Goal: Find specific fact: Find specific page/section

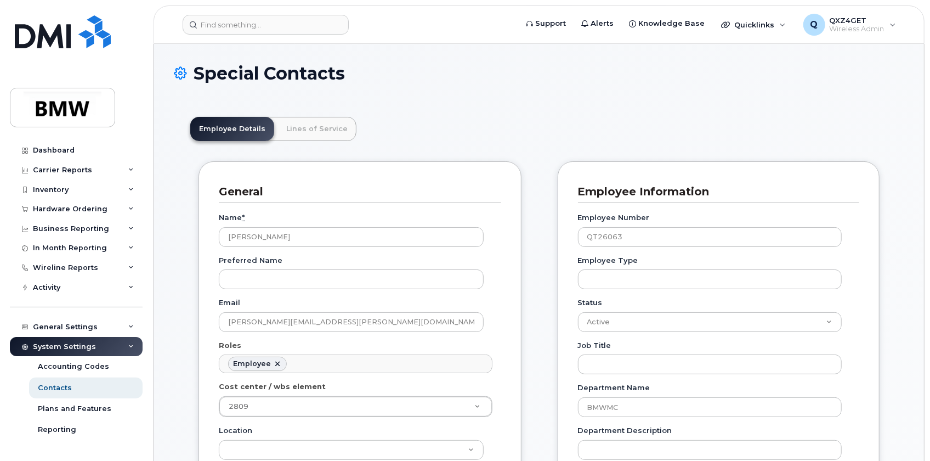
scroll to position [65, 0]
click at [225, 22] on input at bounding box center [266, 25] width 166 height 20
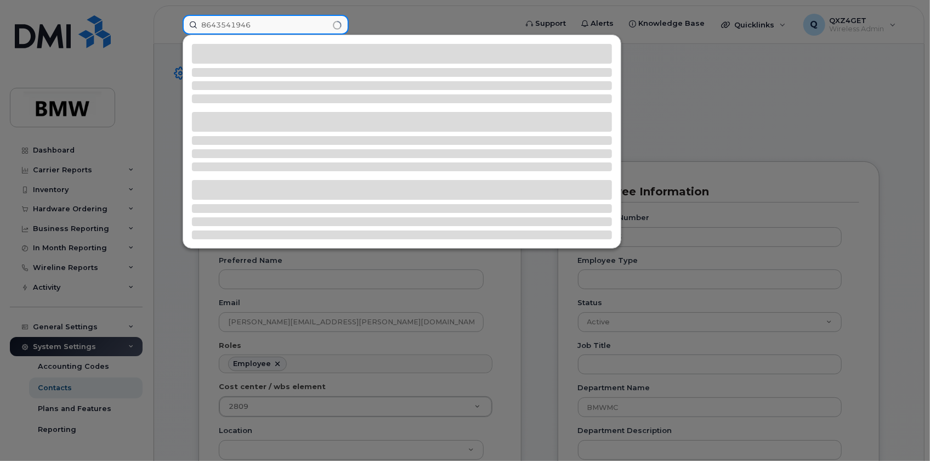
type input "8643541946"
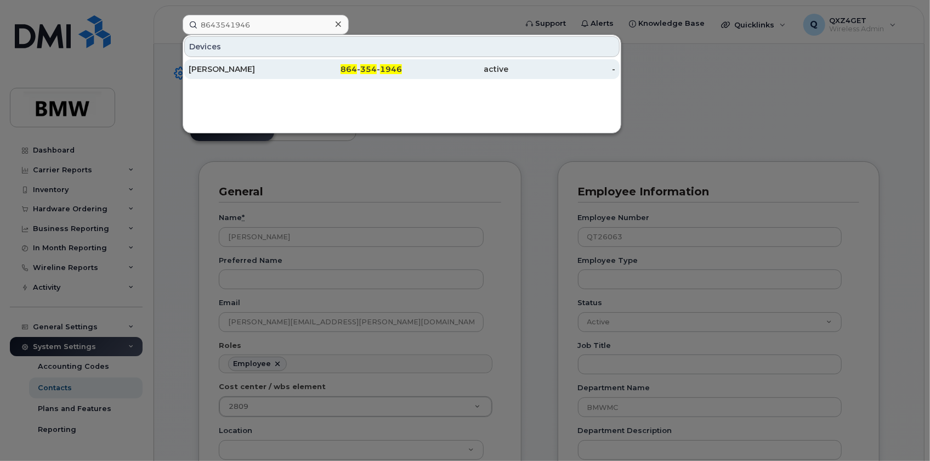
click at [234, 67] on div "[PERSON_NAME]" at bounding box center [242, 69] width 107 height 11
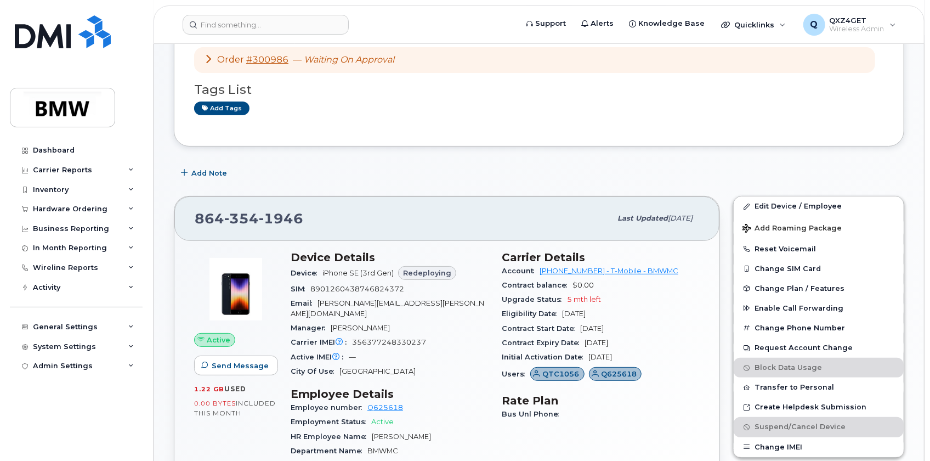
scroll to position [99, 0]
